Goal: Information Seeking & Learning: Learn about a topic

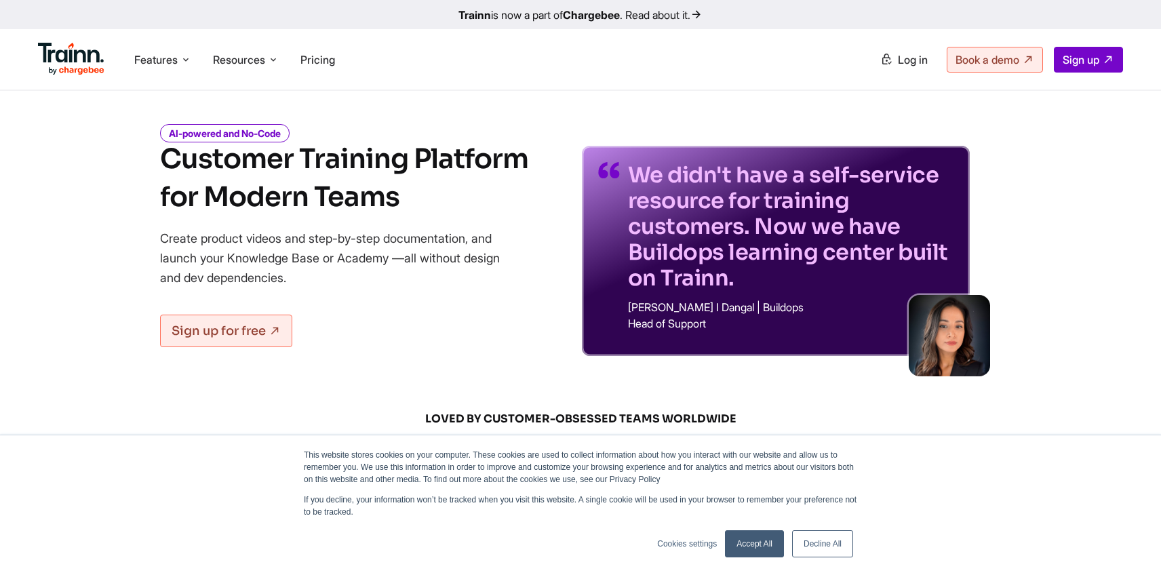
scroll to position [41, 0]
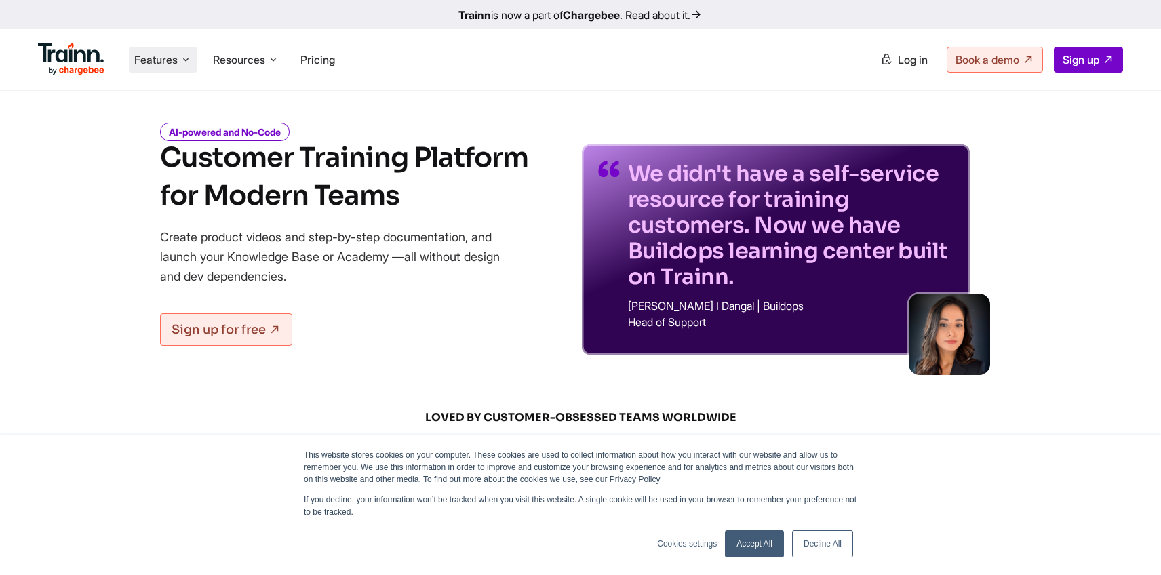
click at [188, 60] on icon at bounding box center [185, 60] width 11 height 14
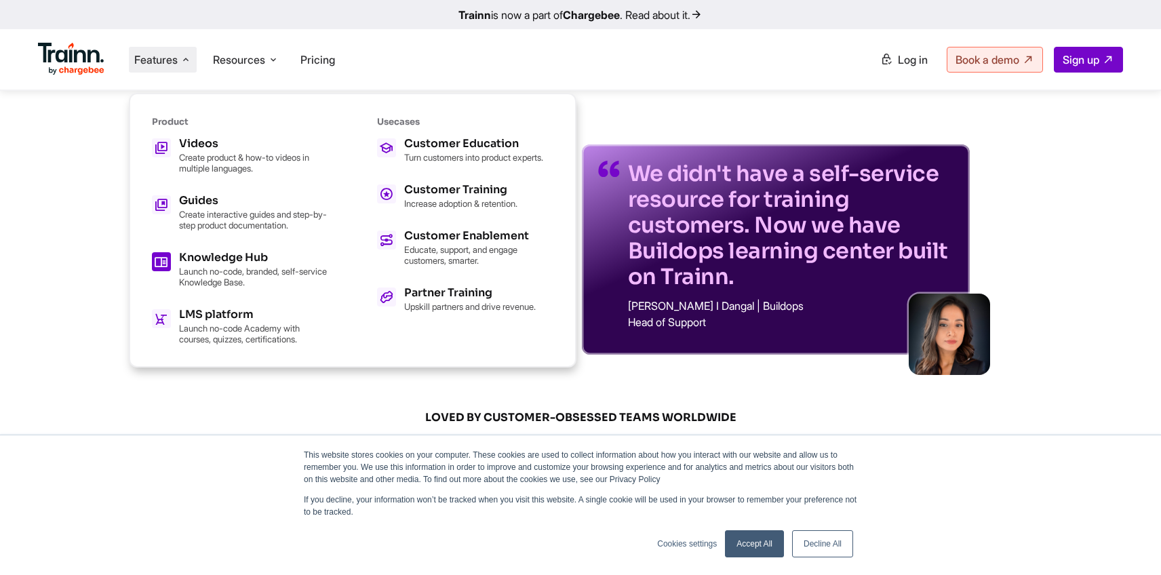
click at [207, 261] on h5 "Knowledge Hub" at bounding box center [253, 257] width 149 height 11
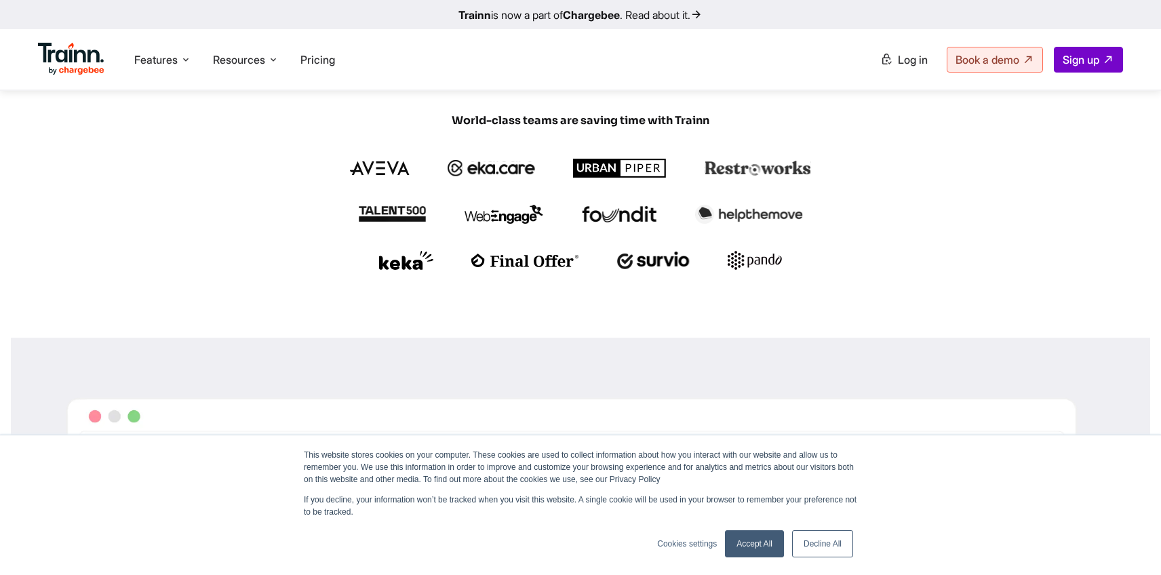
scroll to position [358, 0]
click at [278, 60] on icon at bounding box center [273, 60] width 11 height 14
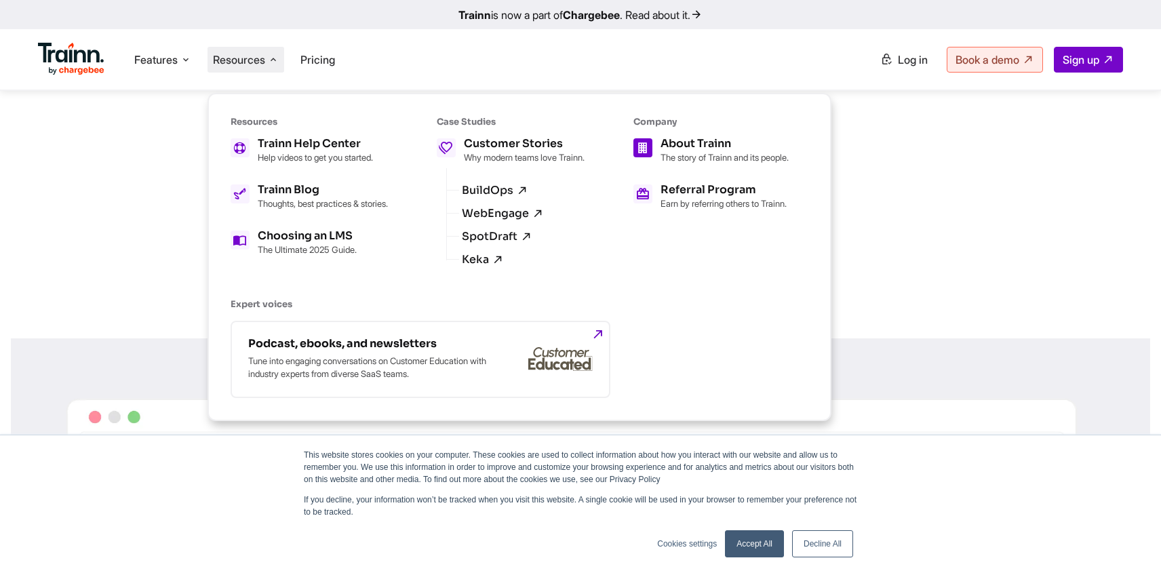
click at [719, 154] on p "The story of Trainn and its people." at bounding box center [724, 157] width 128 height 11
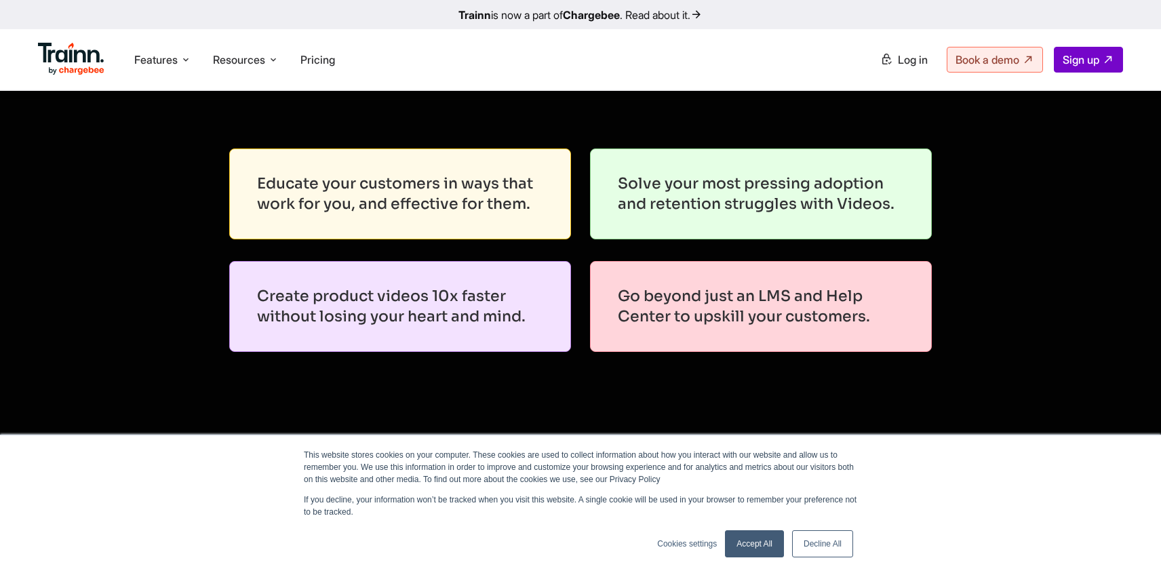
scroll to position [511, 0]
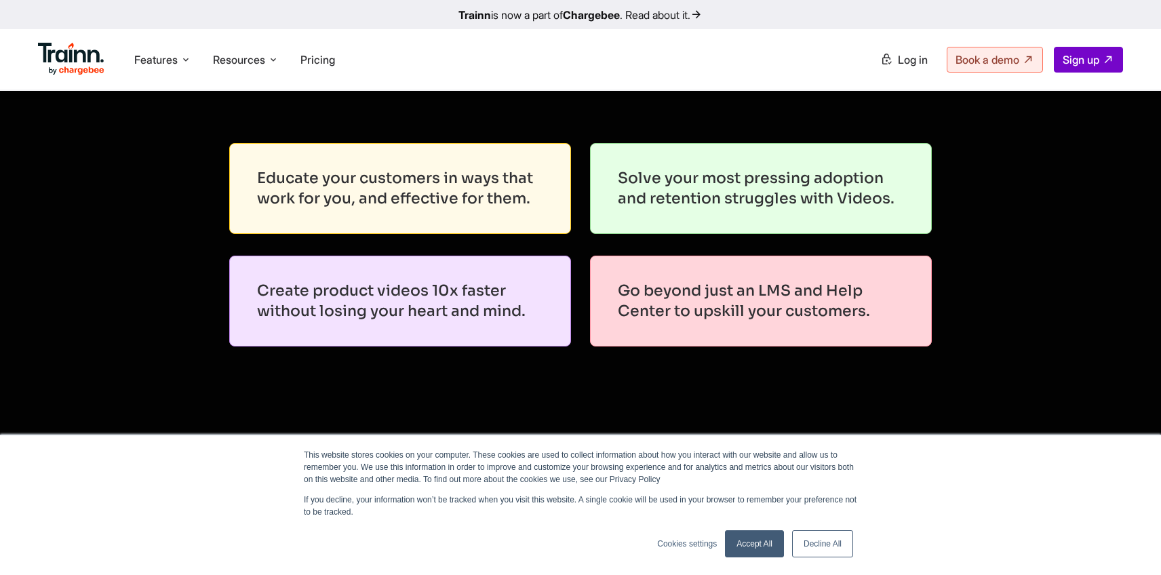
click at [767, 543] on link "Accept All" at bounding box center [754, 543] width 59 height 27
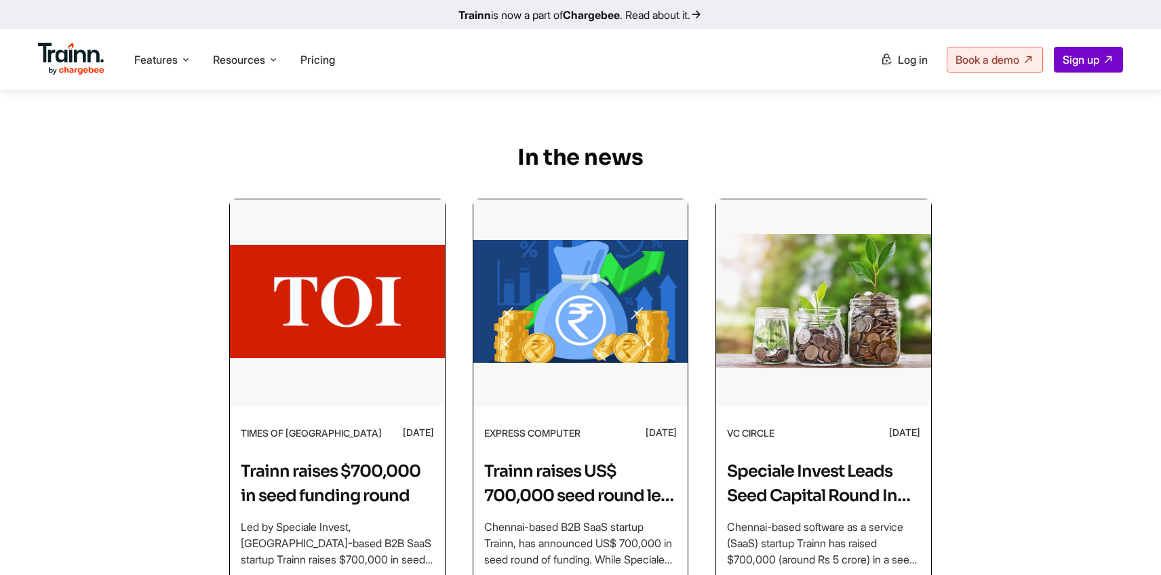
scroll to position [4136, 0]
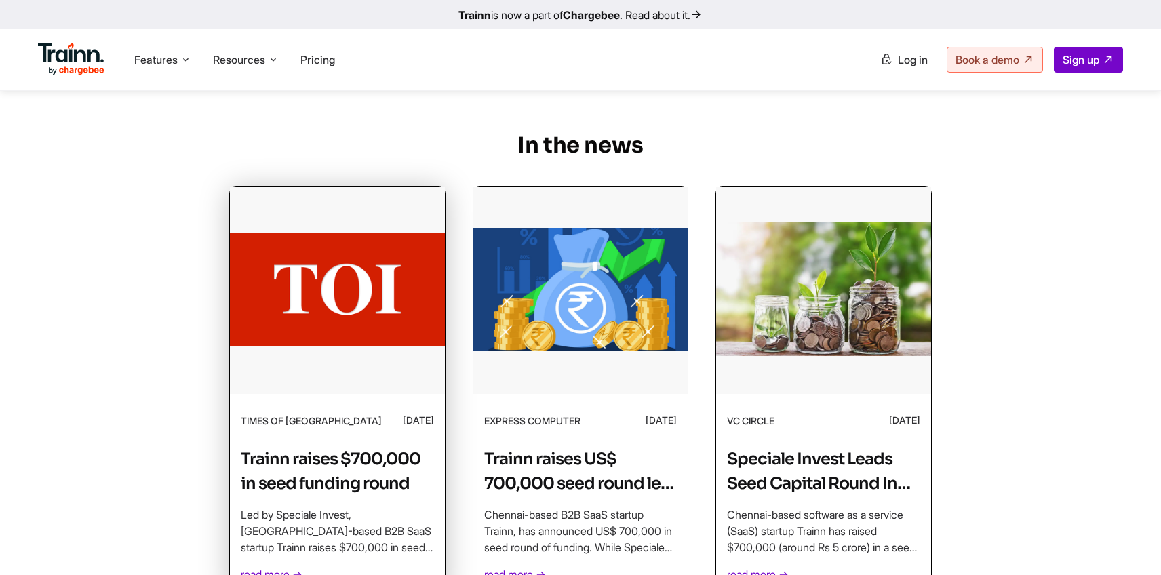
click at [329, 447] on h2 "Trainn raises $700,000 in seed funding round" at bounding box center [337, 471] width 193 height 49
